Goal: Register for event/course

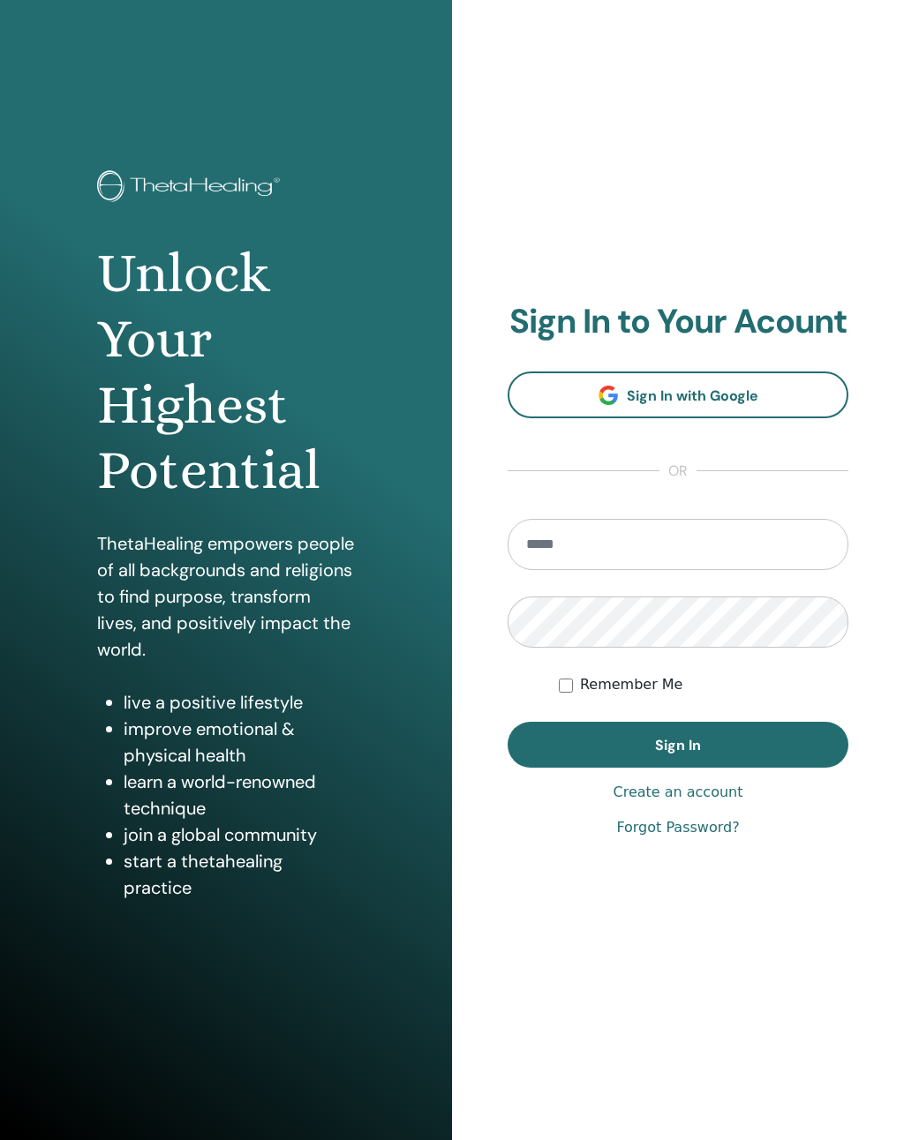
click at [615, 555] on input "email" at bounding box center [678, 544] width 341 height 51
type input "**********"
click at [703, 749] on button "Sign In" at bounding box center [678, 745] width 341 height 46
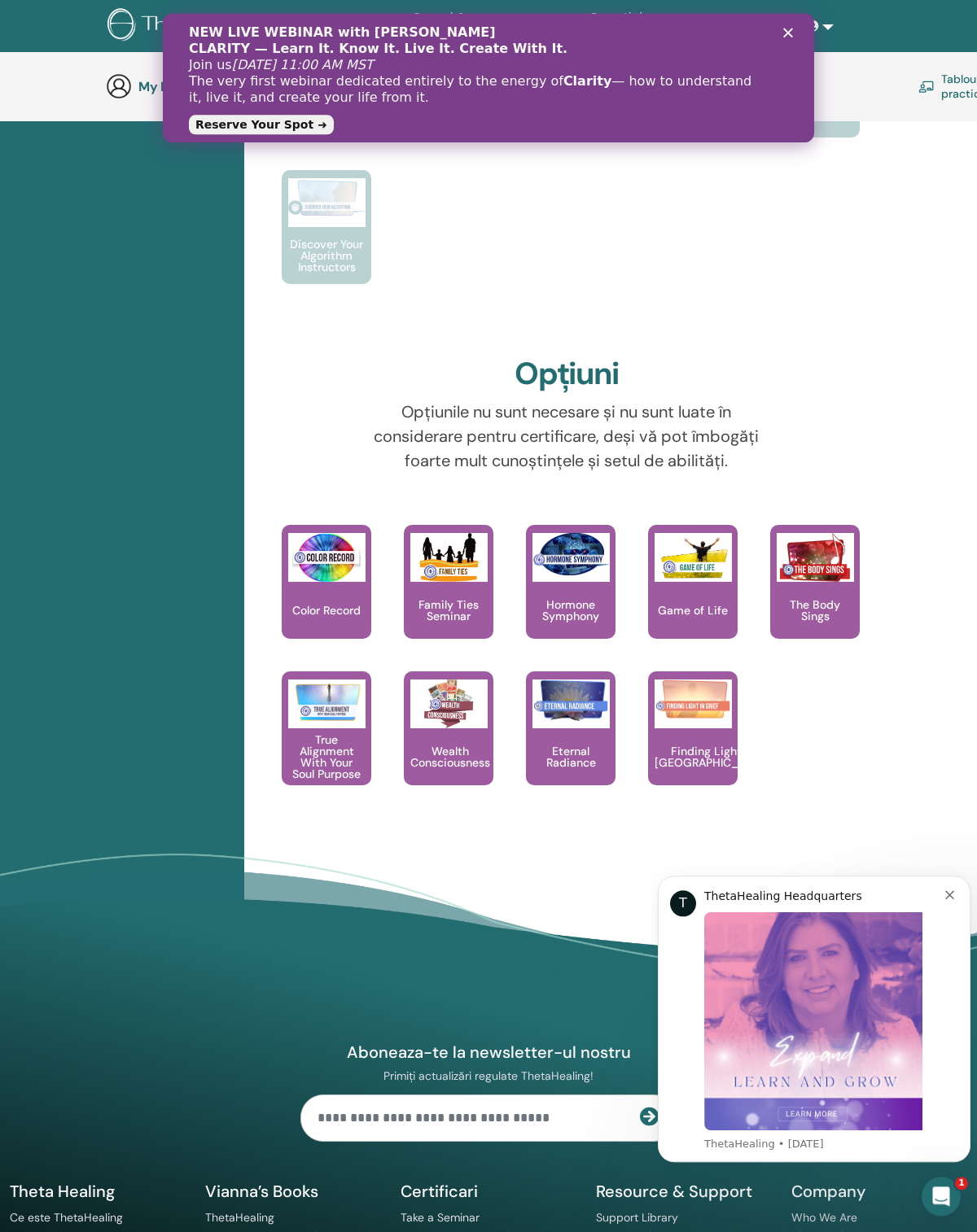
scroll to position [815, 0]
click at [778, 30] on div "NEW LIVE WEBINAR with Vianna Stibal CLARITY — Learn It. Know It. Live It. Creat…" at bounding box center [489, 77] width 600 height 115
click at [798, 35] on div "Close" at bounding box center [792, 32] width 17 height 10
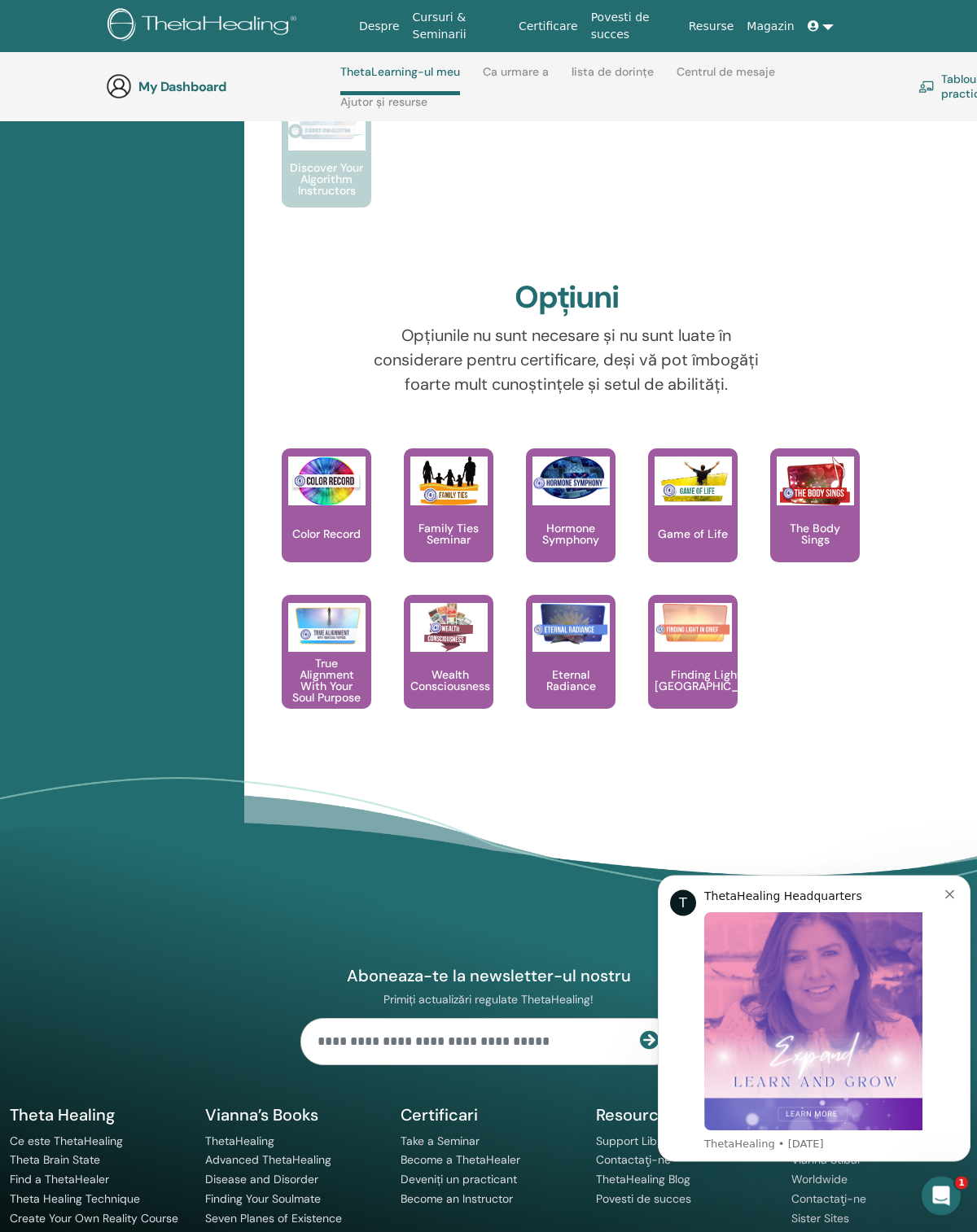
scroll to position [1543, 0]
click at [437, 1231] on div "Aboneaza-te la newsletter-ul nostru Primiți actualizări regulate ThetaHealing! …" at bounding box center [488, 1070] width 977 height 442
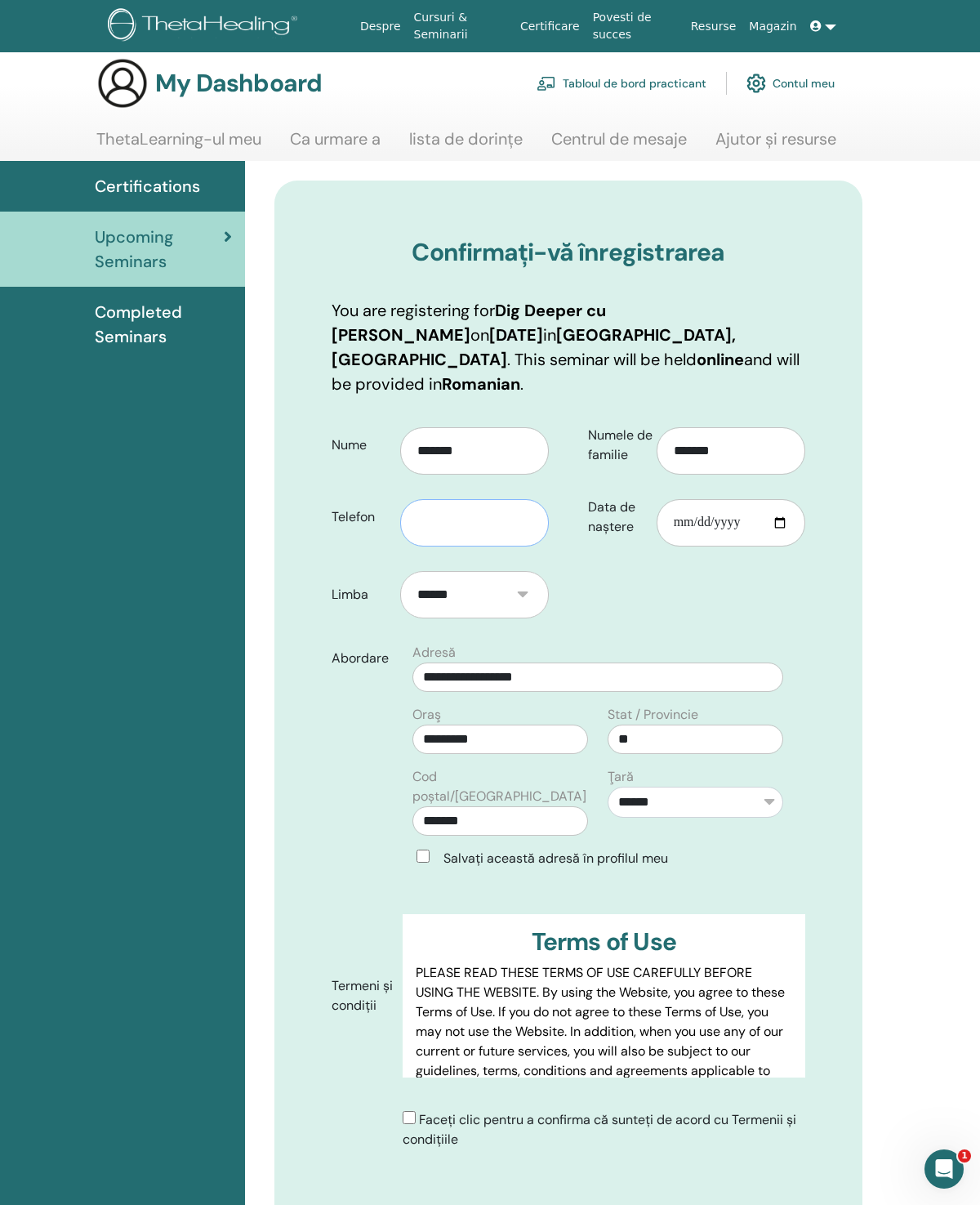
click at [446, 500] on input "text" at bounding box center [474, 522] width 149 height 47
type input "*"
type input "**********"
click at [703, 501] on input "Data de naștere" at bounding box center [731, 522] width 149 height 47
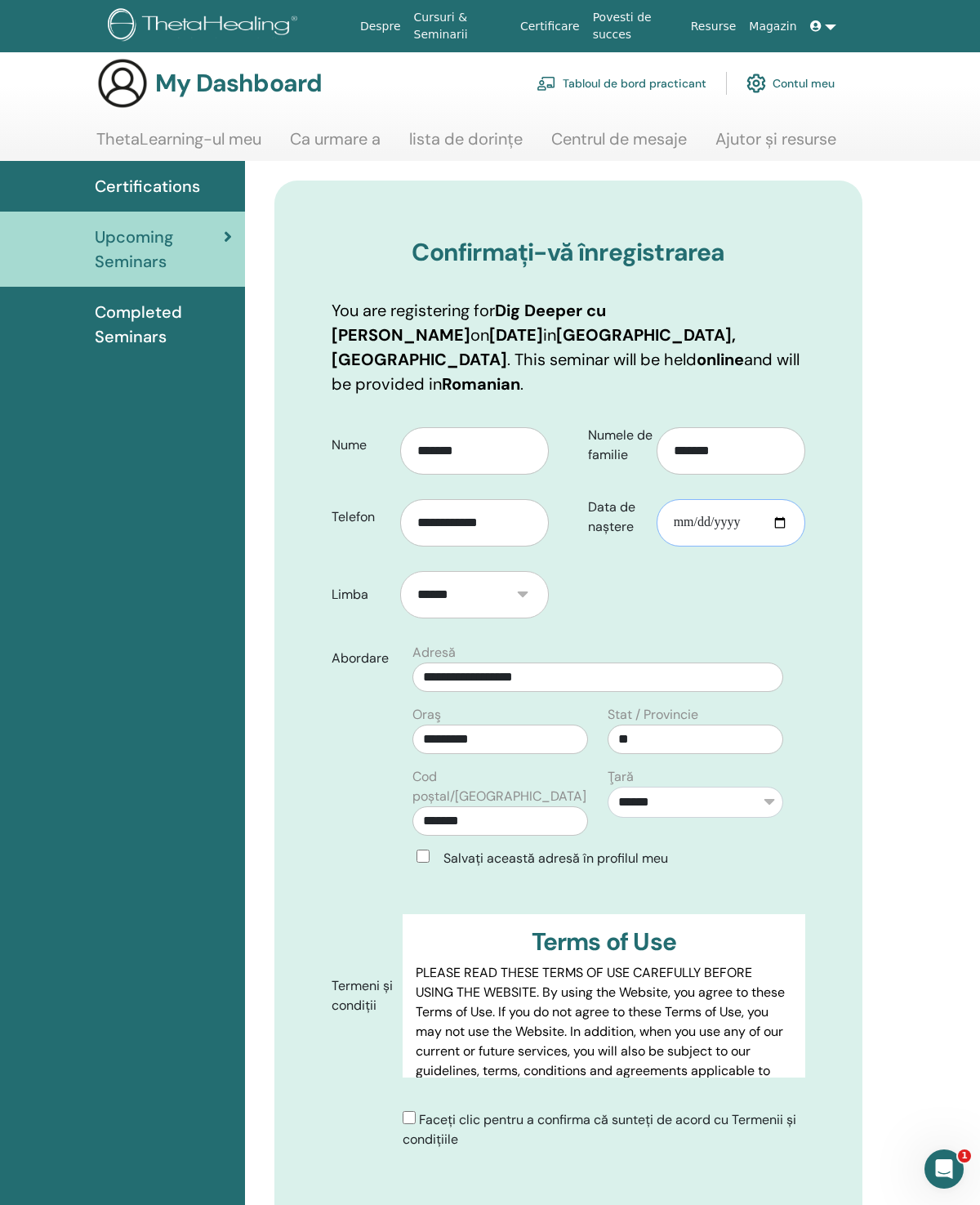
click at [728, 504] on input "**********" at bounding box center [731, 522] width 149 height 47
type input "**********"
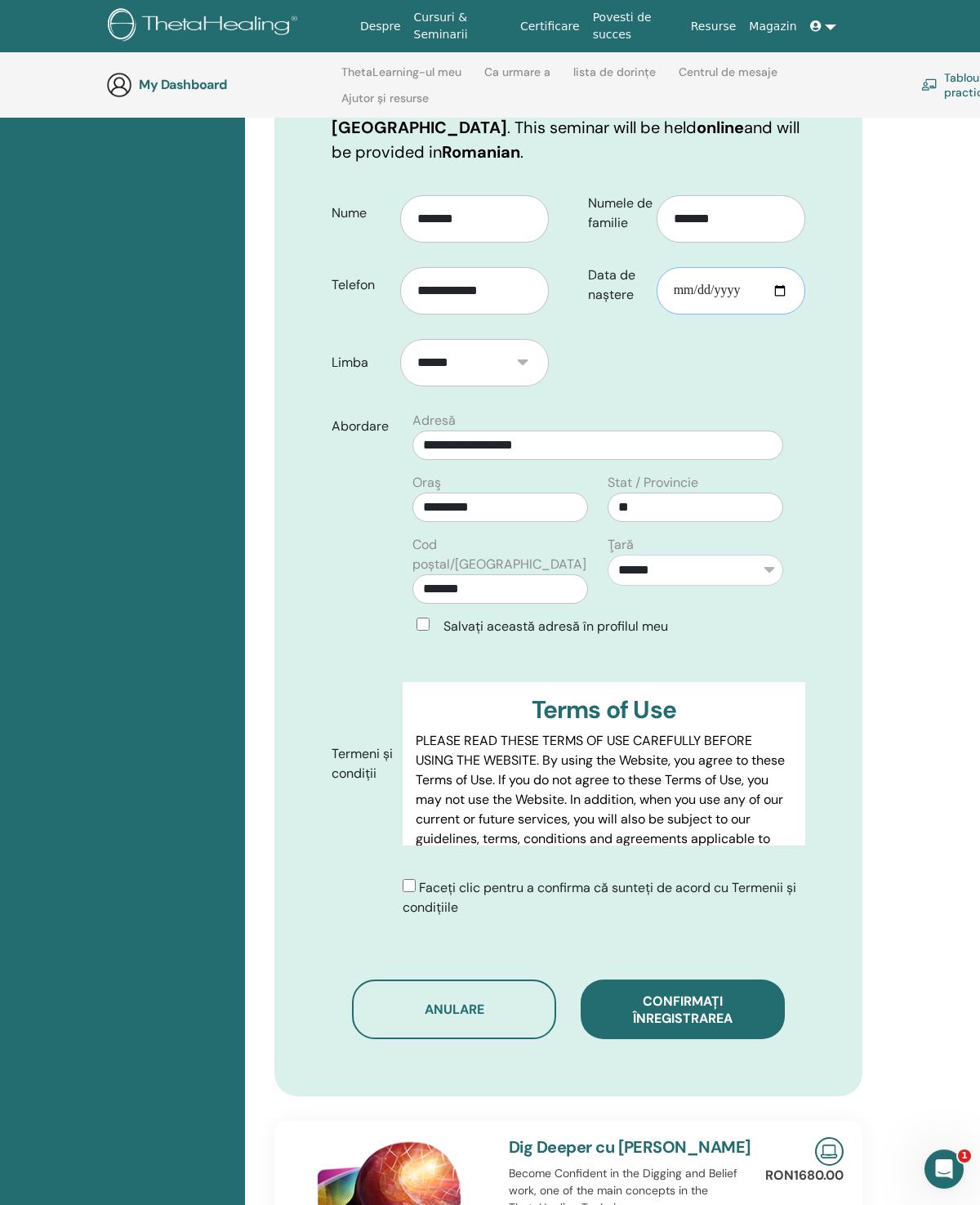
scroll to position [313, 0]
click at [414, 834] on form "**********" at bounding box center [568, 556] width 498 height 747
click at [689, 992] on span "Confirmați înregistrarea" at bounding box center [683, 1009] width 100 height 34
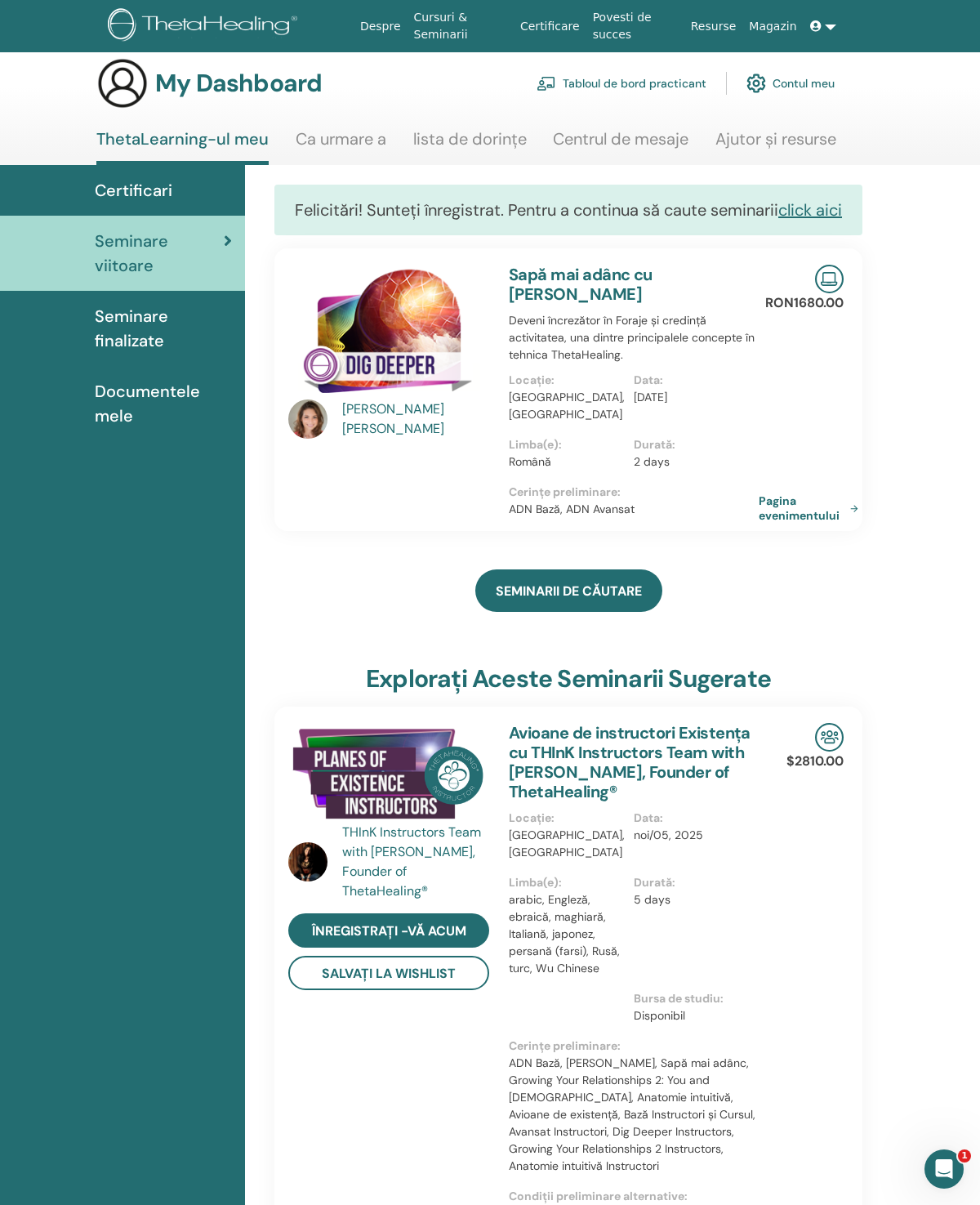
click at [816, 206] on link "click aici" at bounding box center [810, 209] width 64 height 21
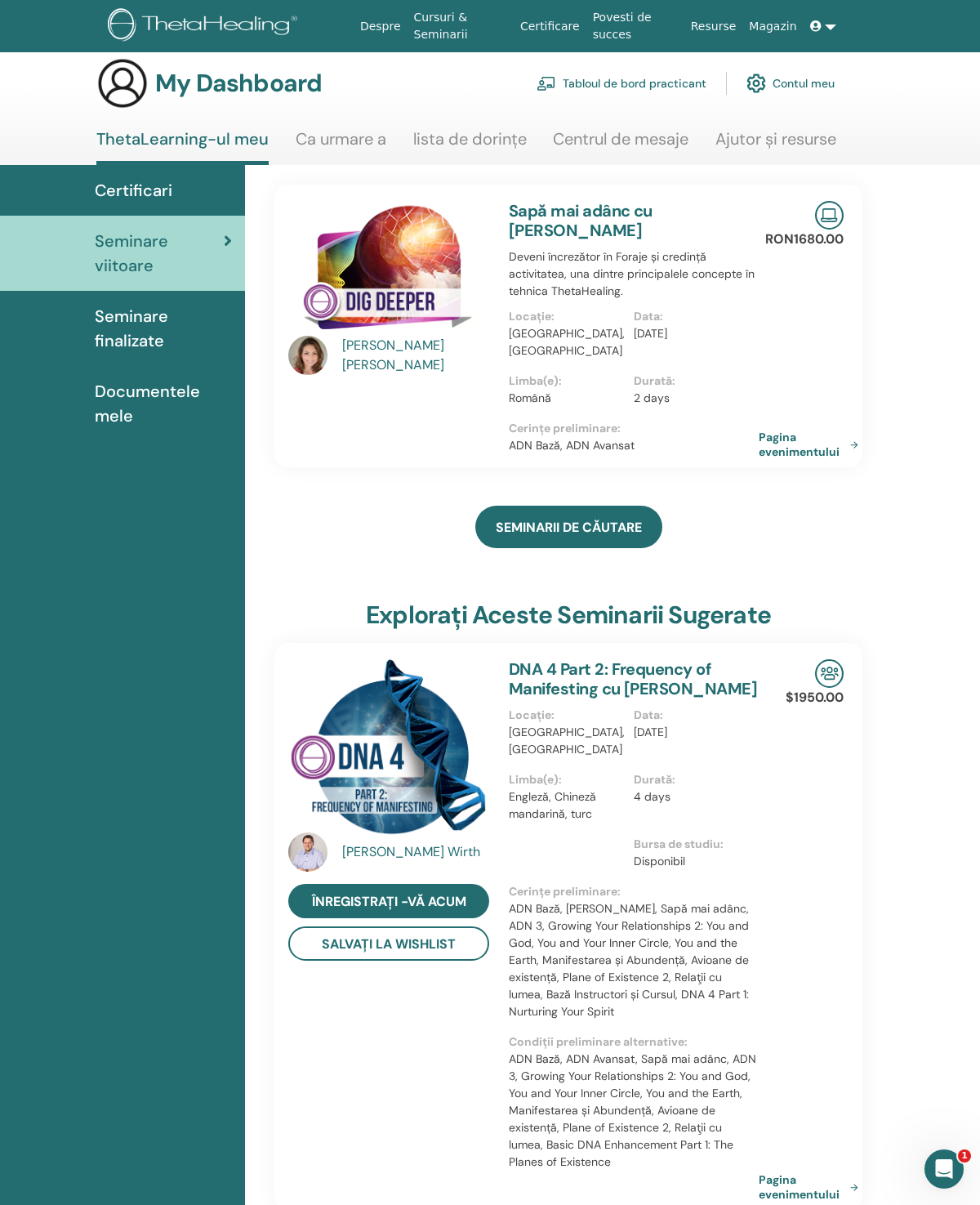
click at [130, 199] on span "Certificari" at bounding box center [133, 190] width 78 height 24
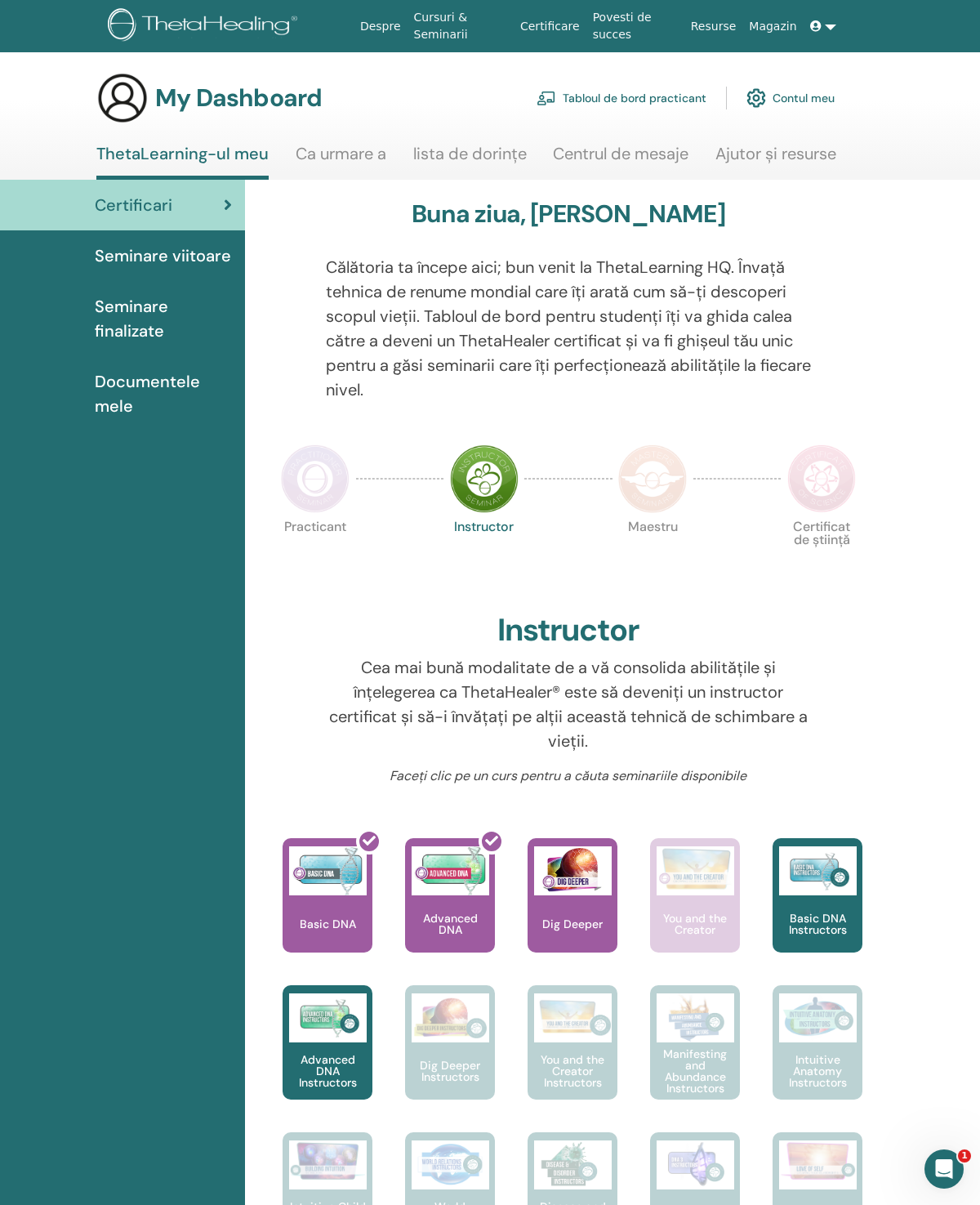
click at [324, 893] on div at bounding box center [337, 901] width 90 height 147
click at [329, 911] on div at bounding box center [337, 901] width 90 height 147
click at [288, 796] on span "This is where your ThetaHealing journey begins. This is the first seminar to ta…" at bounding box center [330, 799] width 157 height 67
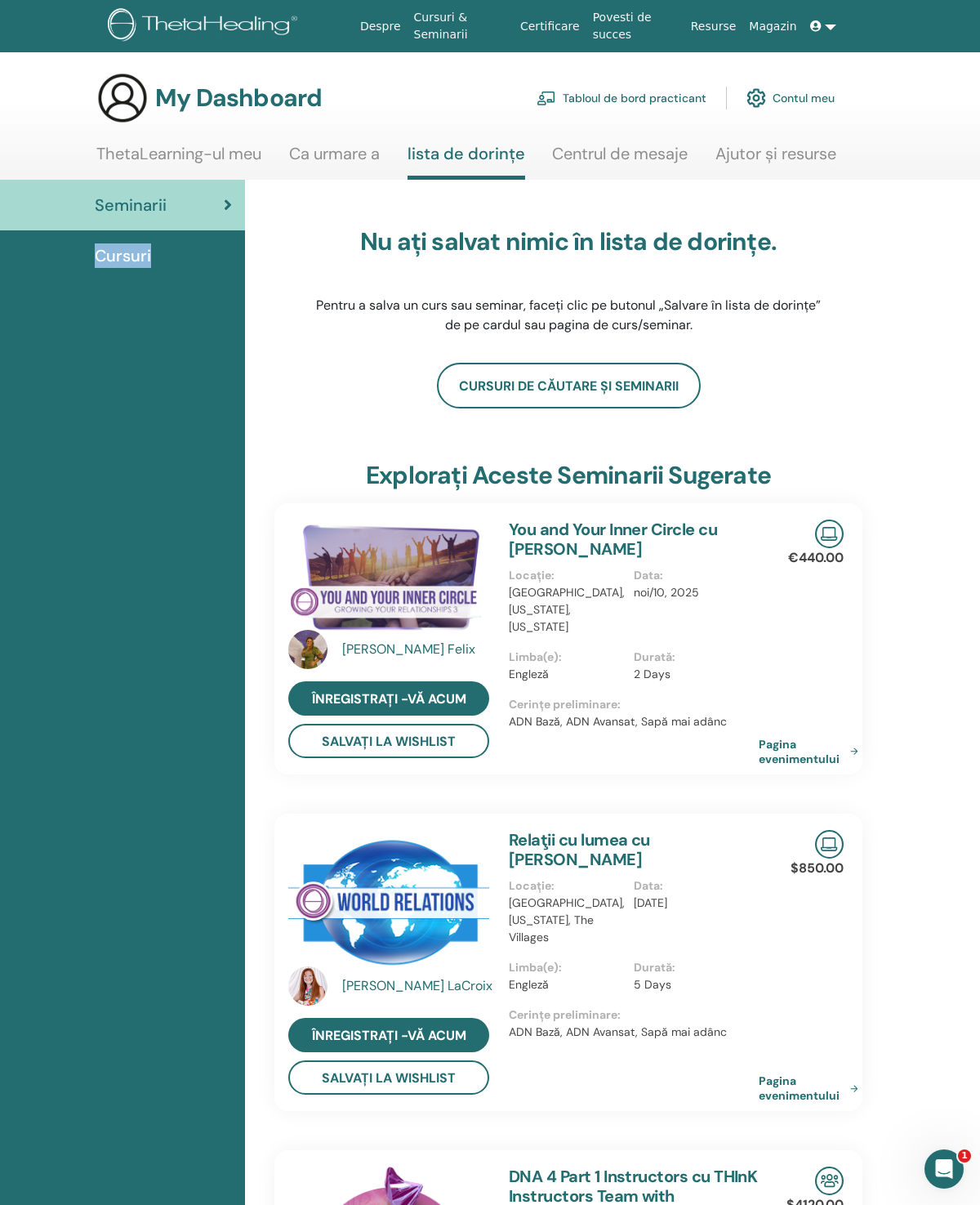
click at [597, 87] on link "Tabloul de bord practicant" at bounding box center [622, 97] width 170 height 36
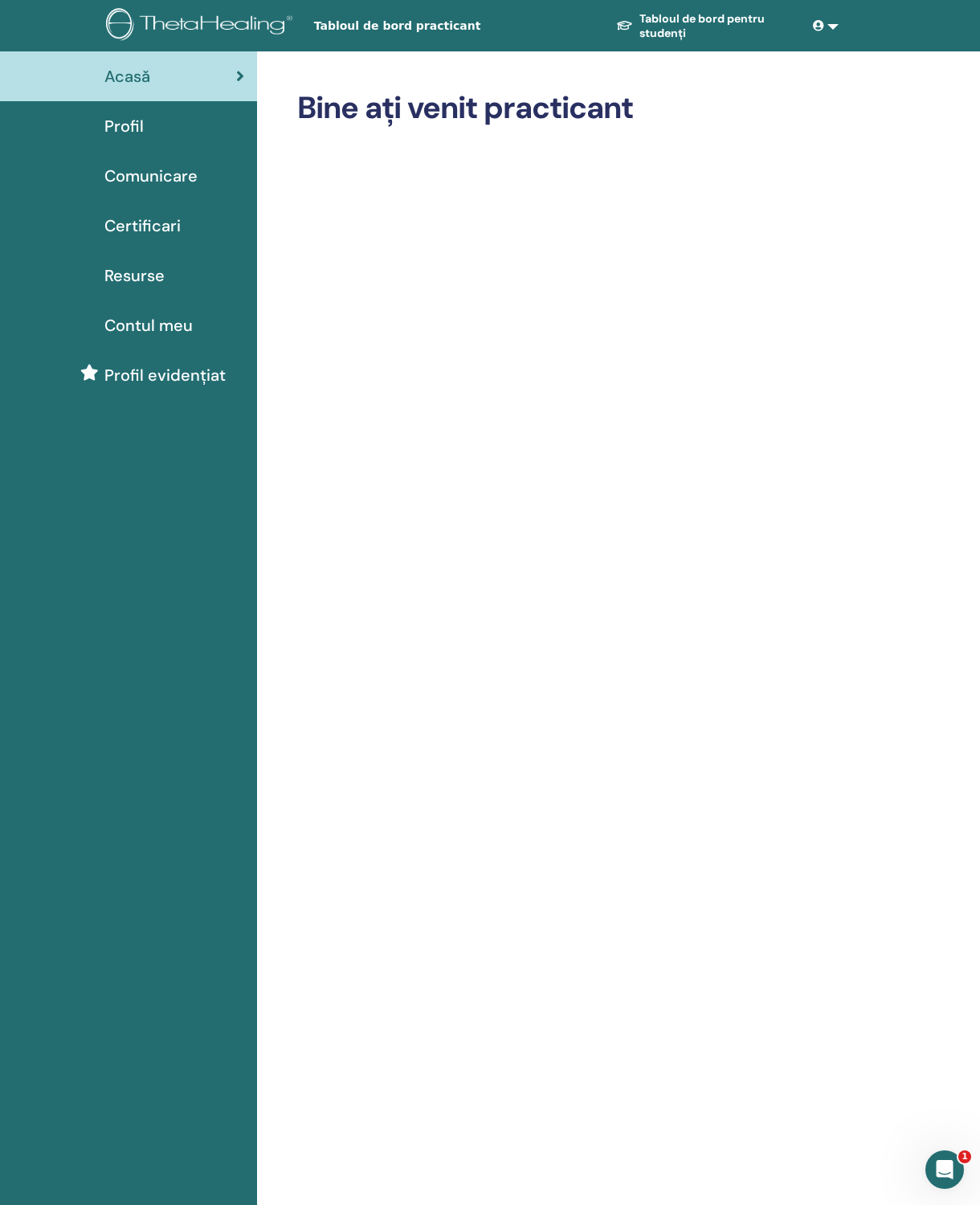
click at [818, 11] on link at bounding box center [825, 25] width 38 height 30
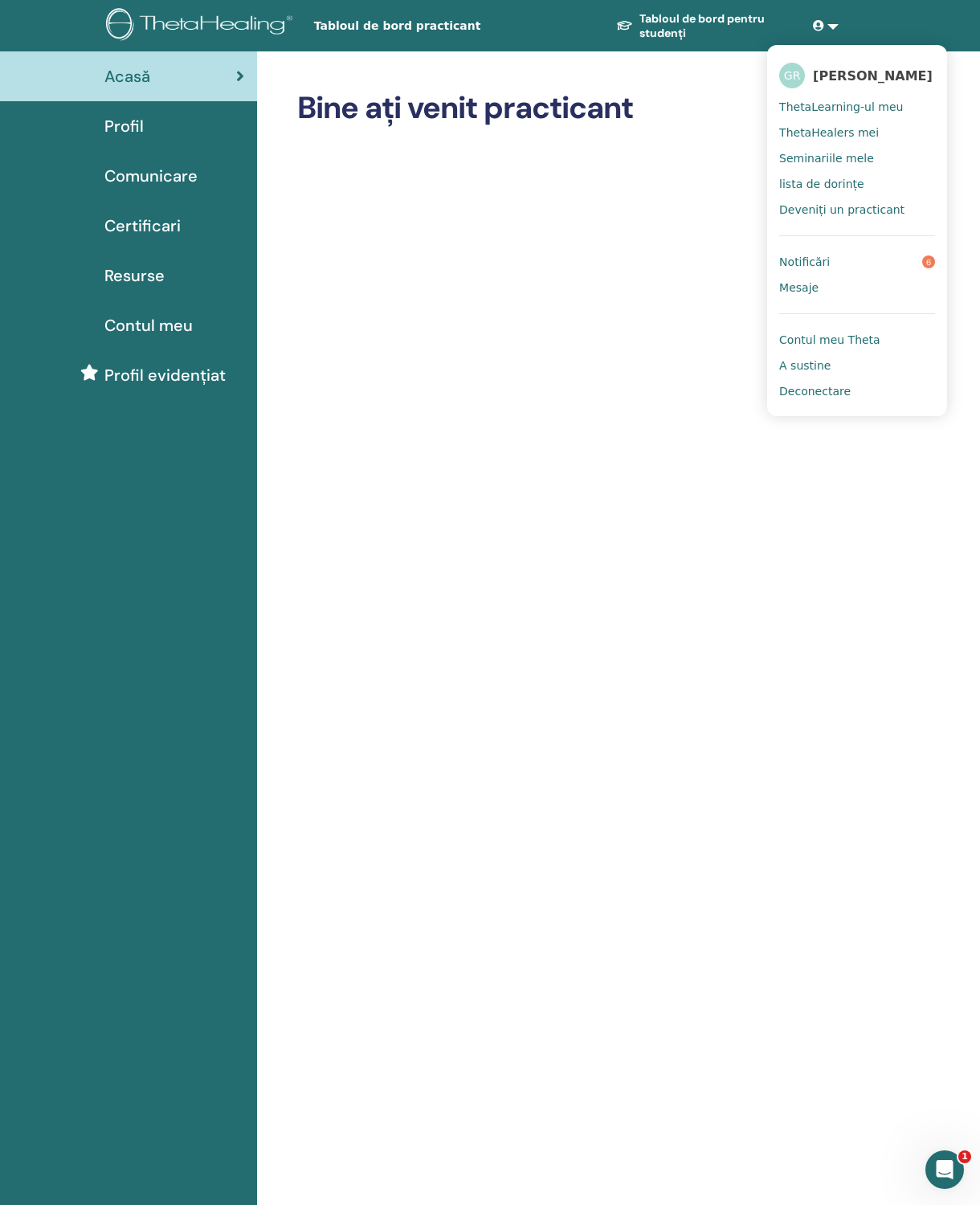
click at [685, 92] on h2 "Bine ați venit practicant" at bounding box center [572, 108] width 551 height 37
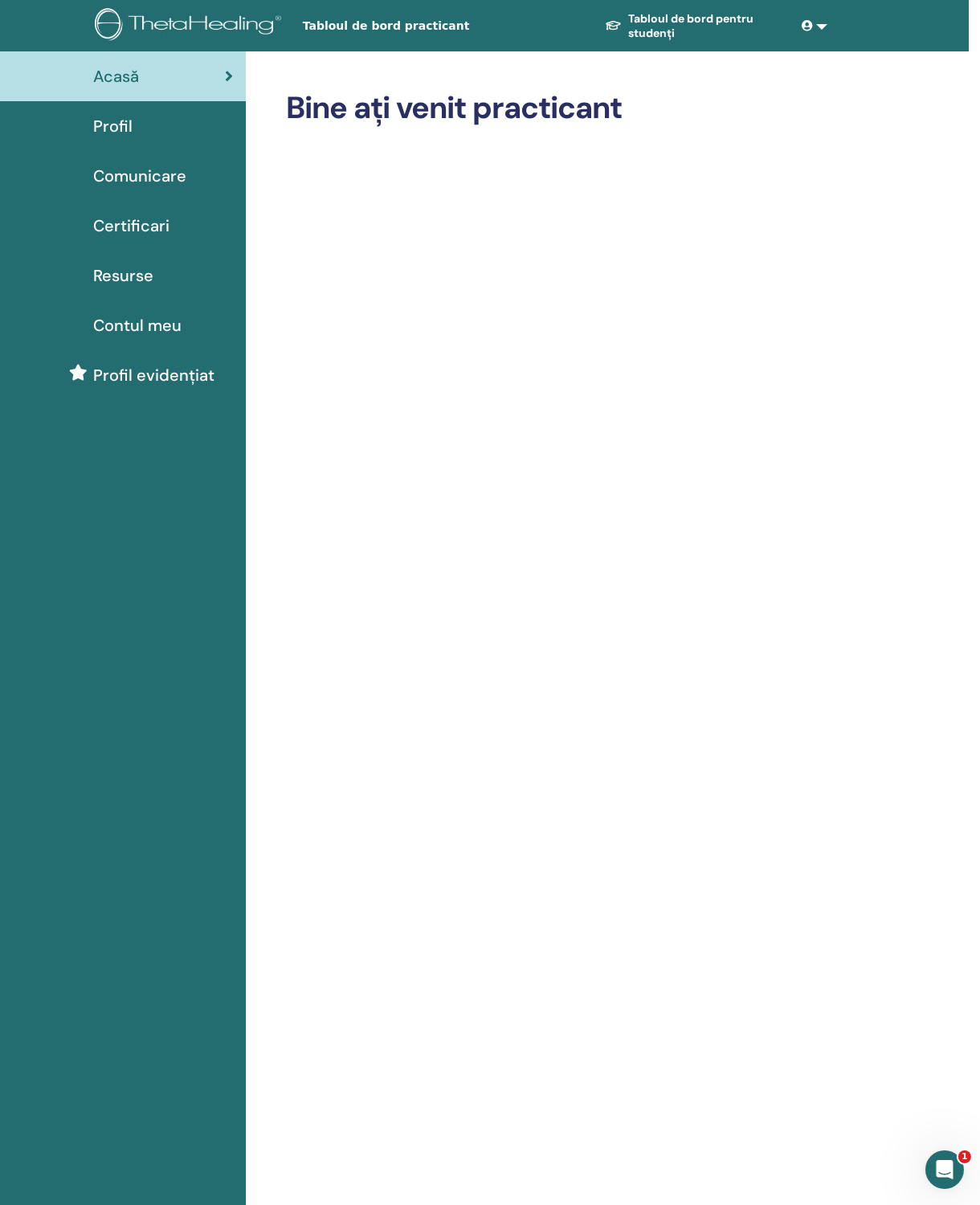
scroll to position [0, 12]
click at [96, 127] on span "Profil" at bounding box center [112, 126] width 39 height 24
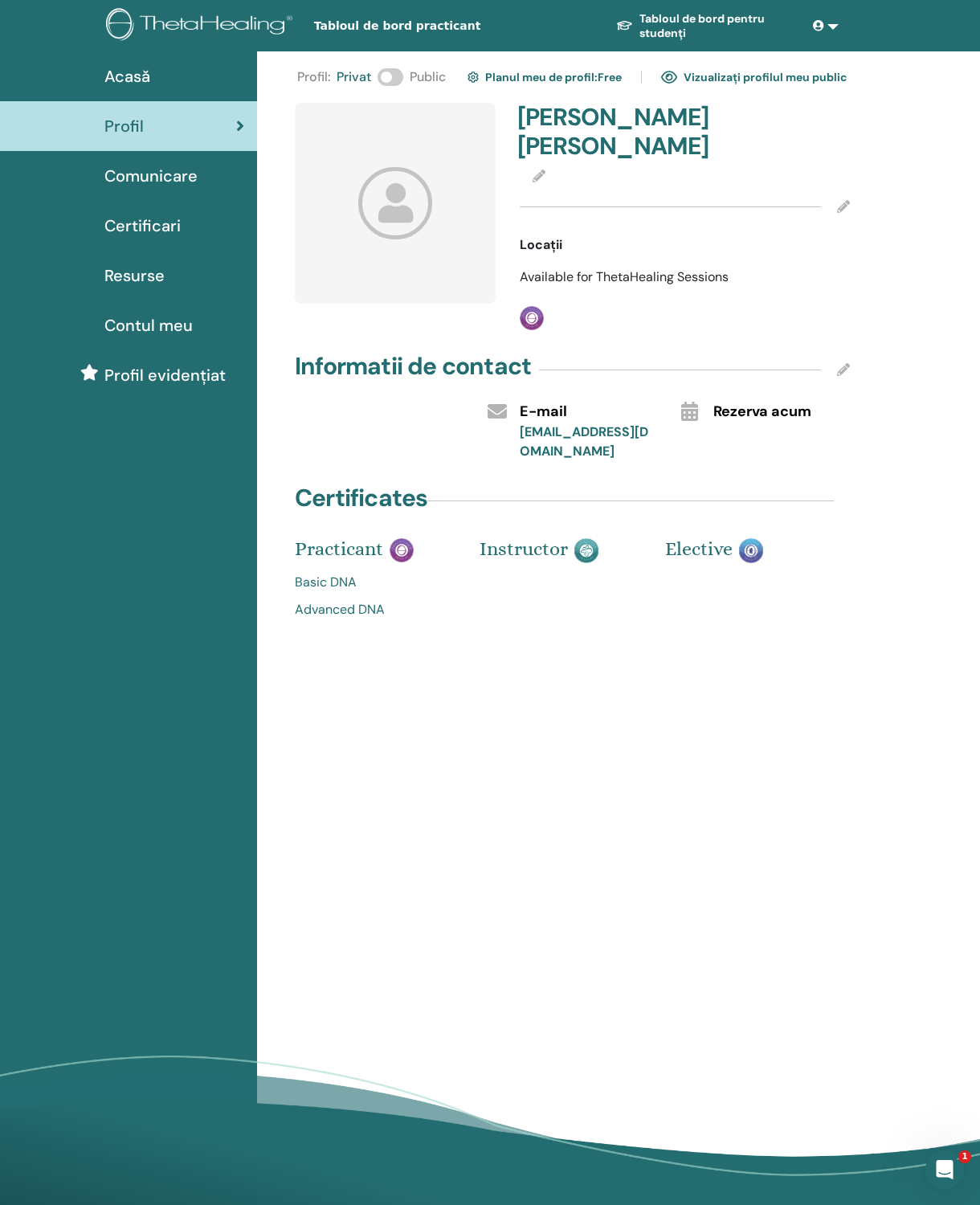
click at [329, 578] on link "Basic DNA" at bounding box center [375, 582] width 161 height 19
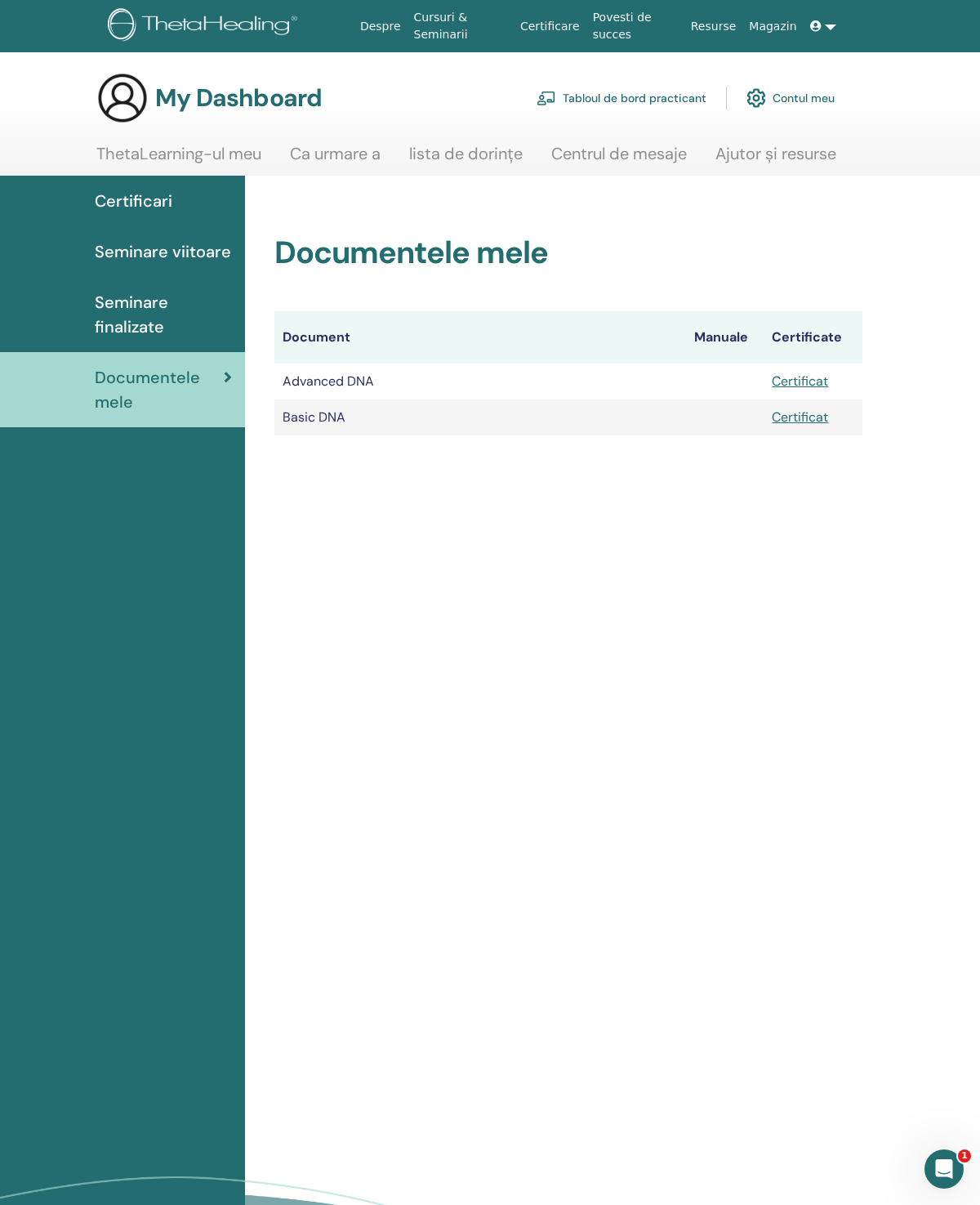
click at [821, 383] on link "Certificat" at bounding box center [800, 380] width 56 height 18
click at [809, 421] on link "Certificat" at bounding box center [800, 416] width 56 height 18
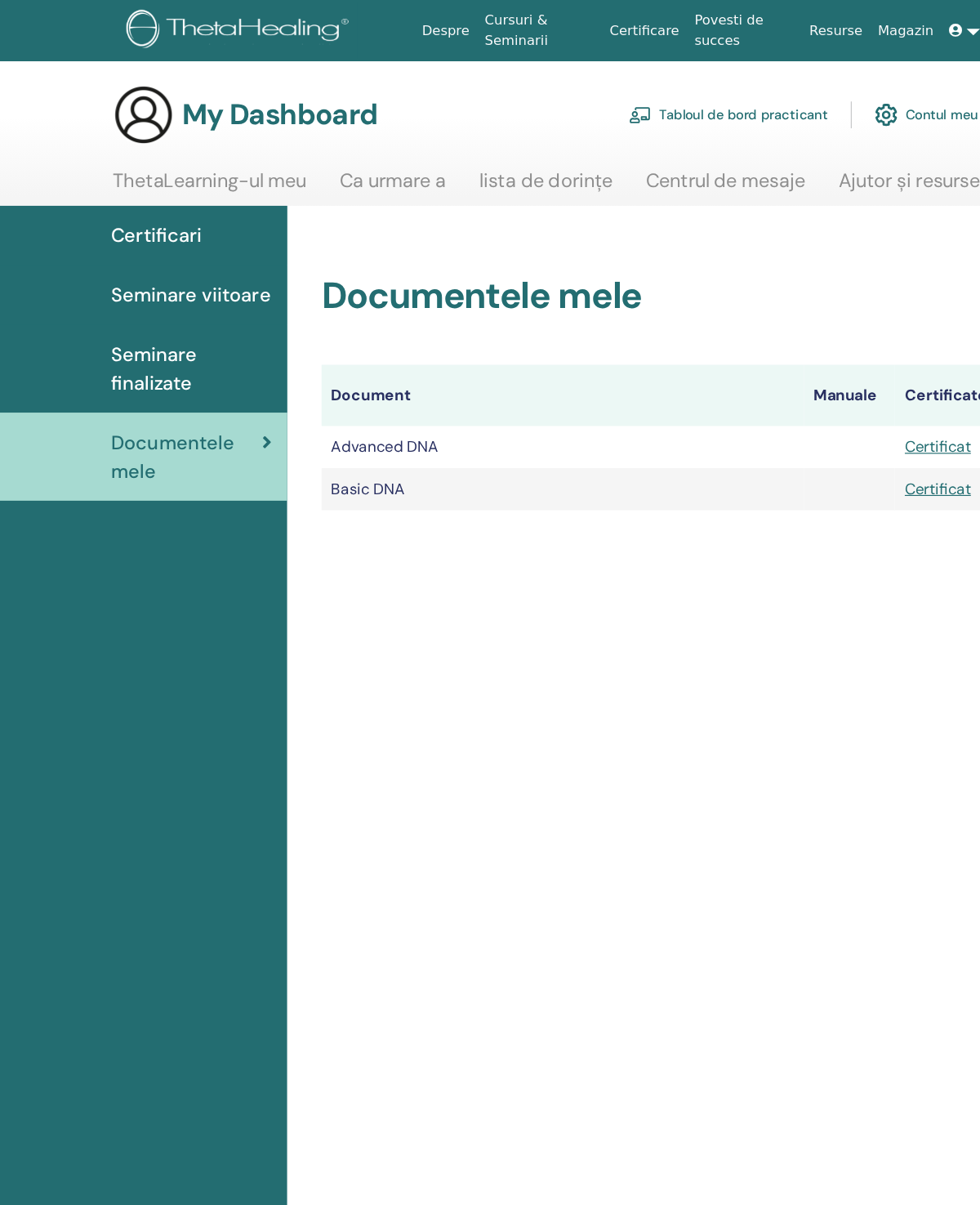
click at [129, 308] on span "Seminare finalizate" at bounding box center [163, 314] width 137 height 49
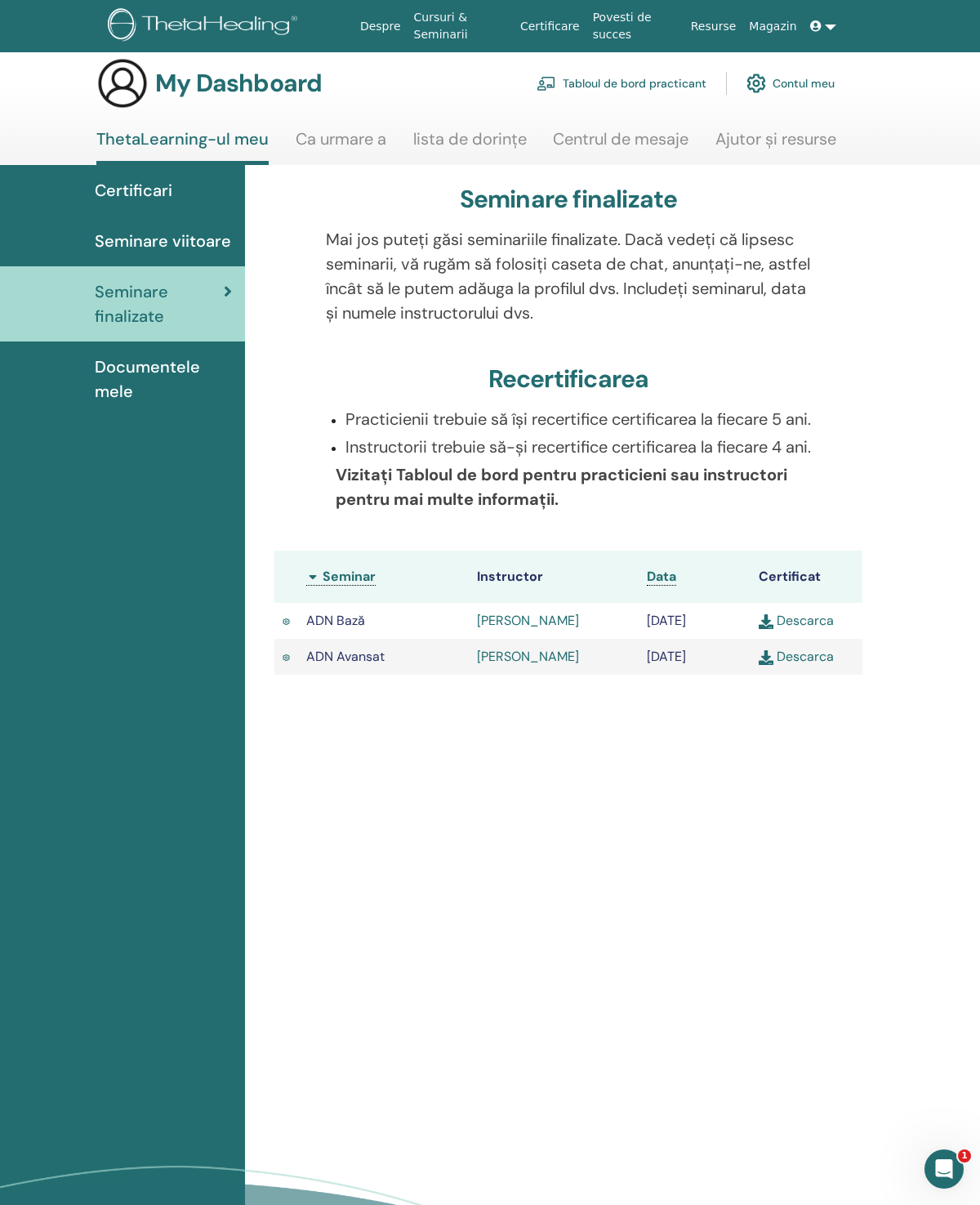
click at [122, 373] on span "Documentele mele" at bounding box center [163, 379] width 137 height 49
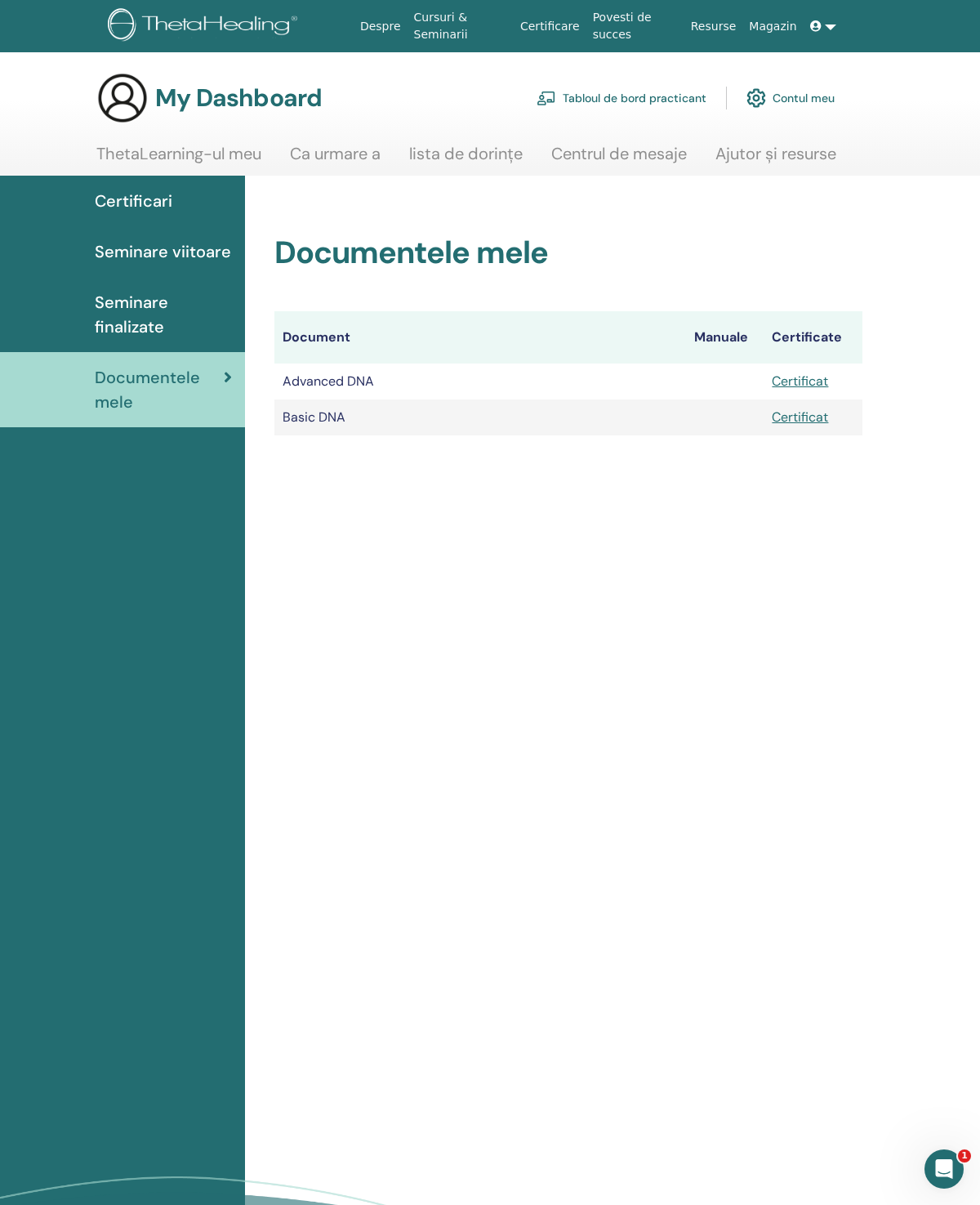
click at [108, 307] on span "Seminare finalizate" at bounding box center [163, 314] width 137 height 49
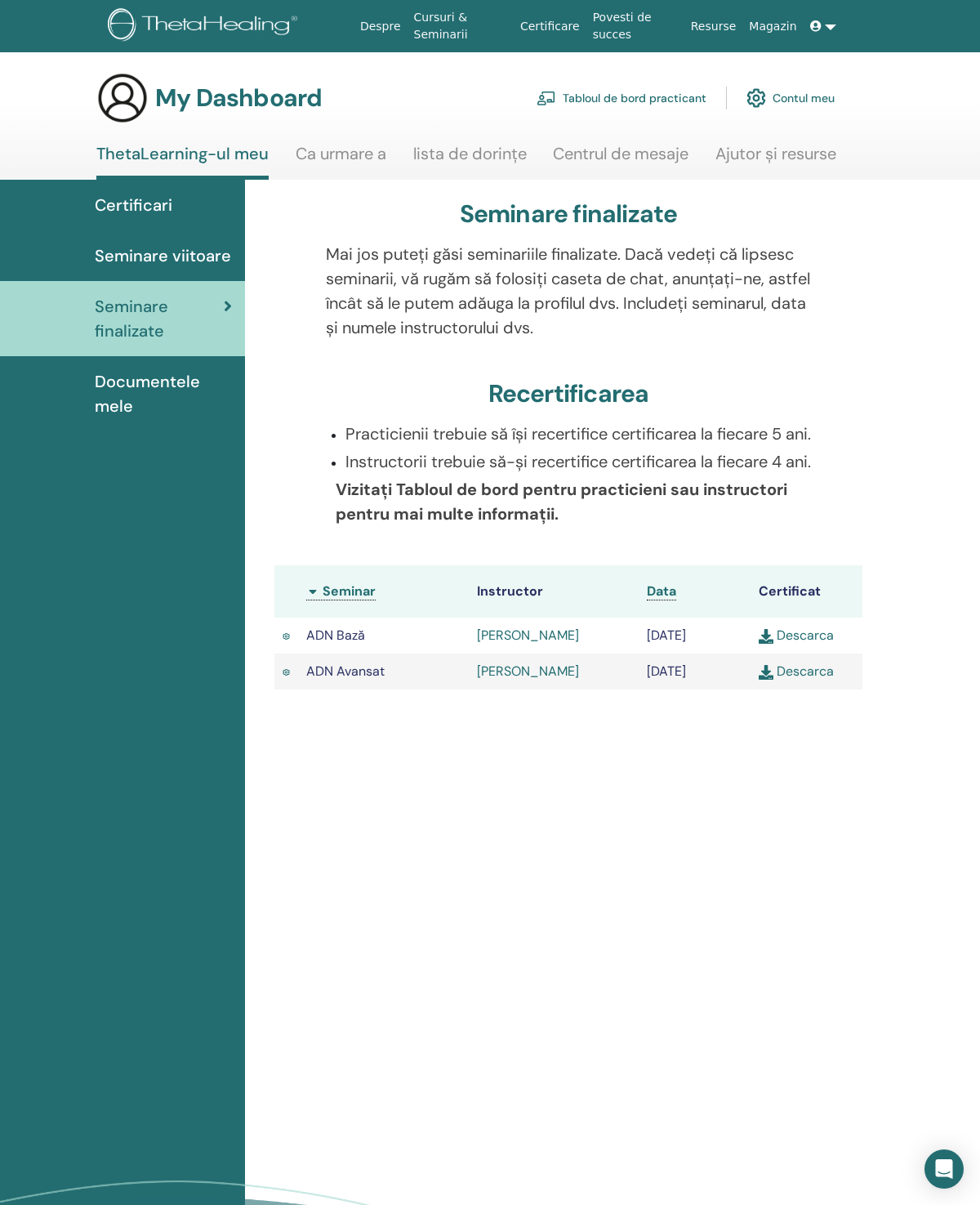
click at [150, 257] on span "Seminare viitoare" at bounding box center [162, 255] width 136 height 24
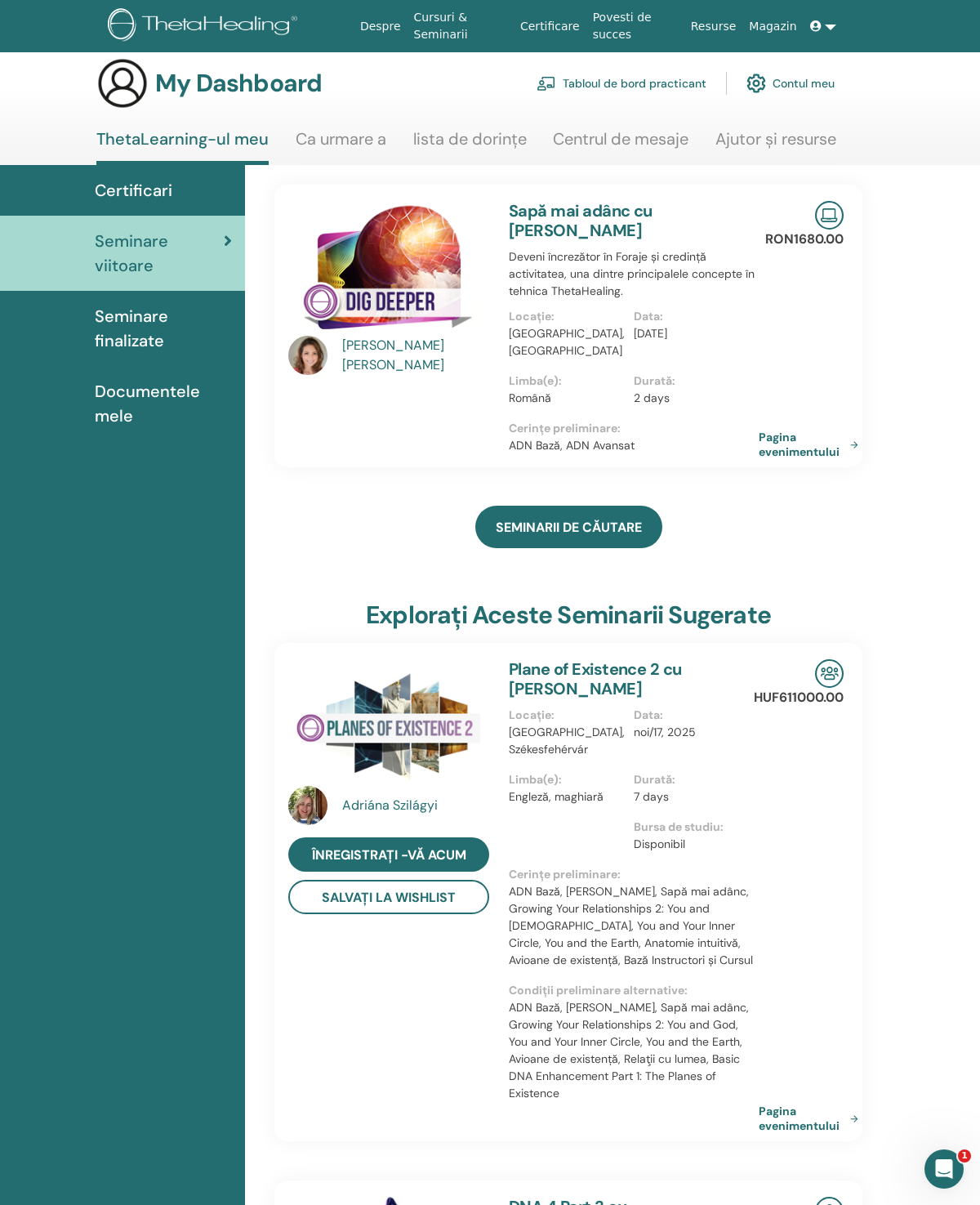
click at [429, 29] on link "Cursuri & Seminarii" at bounding box center [460, 26] width 106 height 47
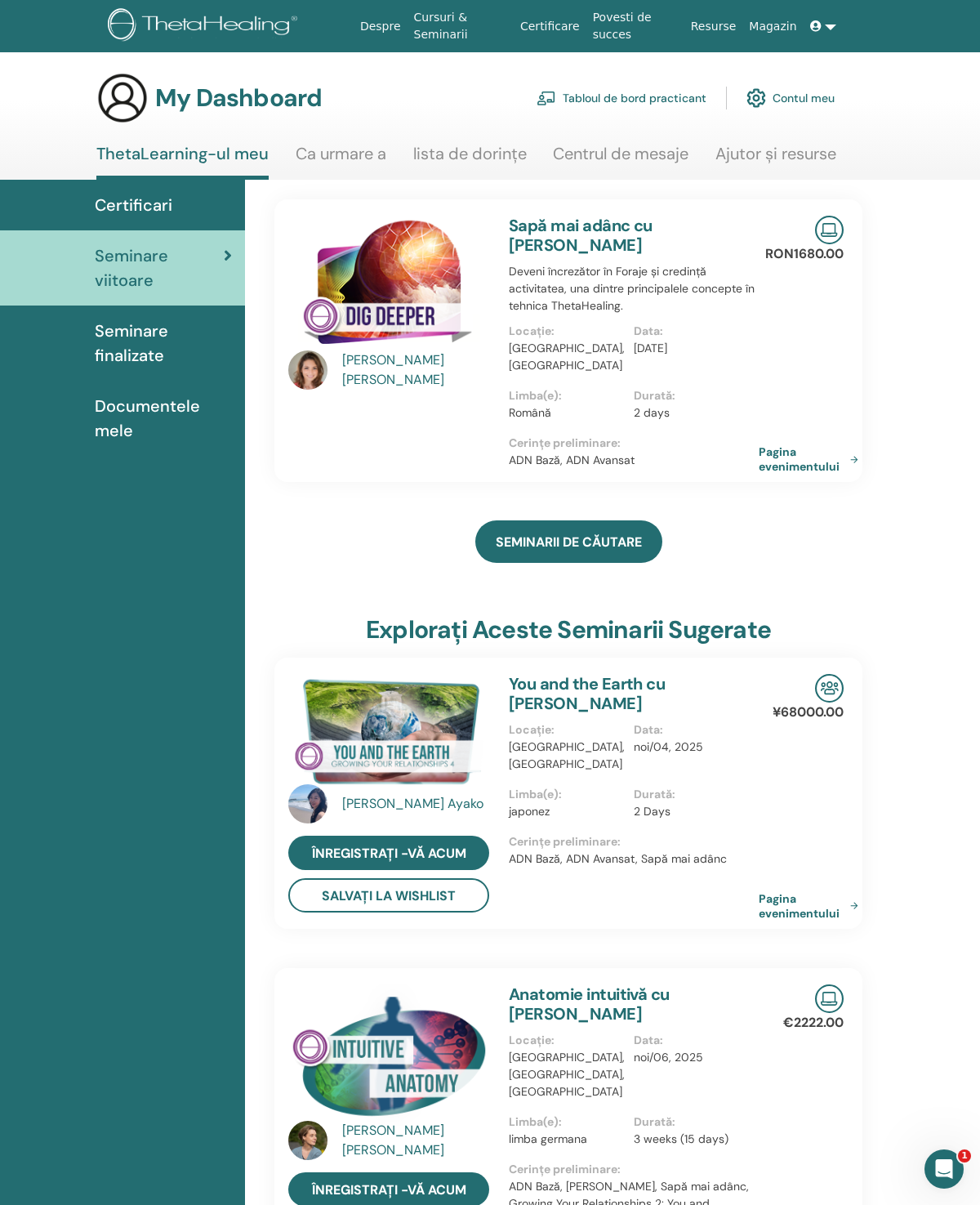
click at [421, 19] on link "Cursuri & Seminarii" at bounding box center [460, 26] width 106 height 47
